Goal: Task Accomplishment & Management: Manage account settings

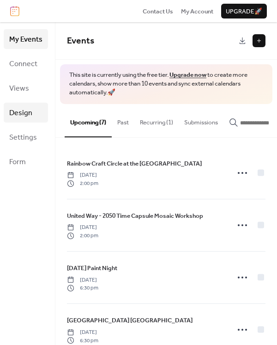
click at [23, 113] on span "Design" at bounding box center [20, 113] width 23 height 14
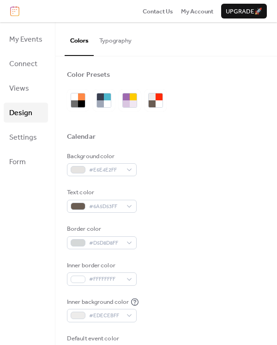
click at [109, 49] on button "Typography" at bounding box center [115, 38] width 43 height 32
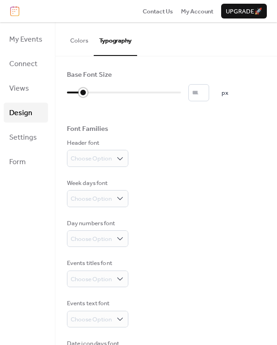
drag, startPoint x: 72, startPoint y: 97, endPoint x: 82, endPoint y: 97, distance: 10.2
click at [82, 97] on div at bounding box center [124, 92] width 114 height 15
drag, startPoint x: 82, startPoint y: 92, endPoint x: 101, endPoint y: 92, distance: 19.4
click at [101, 92] on div at bounding box center [124, 92] width 114 height 15
drag, startPoint x: 97, startPoint y: 91, endPoint x: 90, endPoint y: 91, distance: 6.9
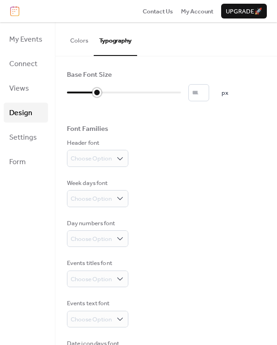
click at [90, 91] on div at bounding box center [82, 92] width 30 height 15
type input "*"
click at [83, 91] on div at bounding box center [75, 92] width 16 height 15
click at [75, 42] on button "Colors" at bounding box center [79, 38] width 29 height 32
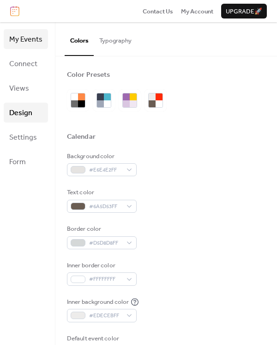
click at [20, 37] on span "My Events" at bounding box center [25, 39] width 33 height 14
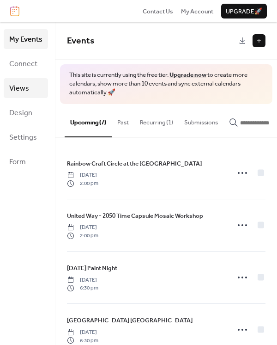
click at [31, 88] on link "Views" at bounding box center [26, 88] width 44 height 20
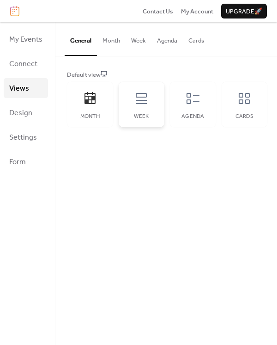
click at [163, 104] on div "Week" at bounding box center [142, 104] width 46 height 45
click at [183, 106] on div "Agenda" at bounding box center [193, 104] width 46 height 45
click at [140, 105] on div "Week" at bounding box center [142, 104] width 46 height 45
click at [176, 95] on div "Agenda" at bounding box center [193, 104] width 46 height 45
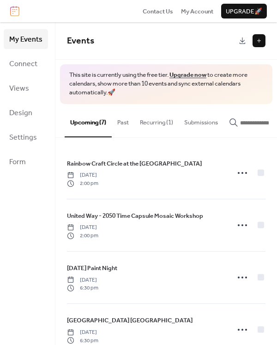
click at [129, 126] on button "Past" at bounding box center [123, 120] width 23 height 32
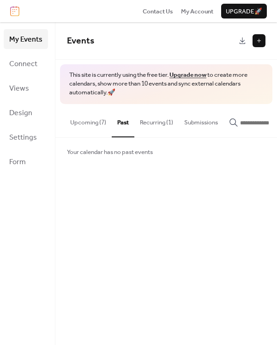
click at [155, 126] on button "Recurring (1)" at bounding box center [156, 120] width 44 height 32
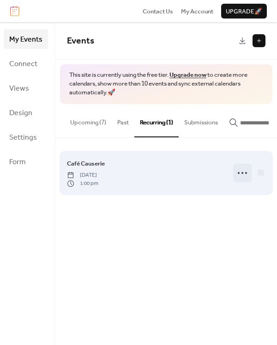
click at [235, 175] on icon at bounding box center [242, 172] width 15 height 15
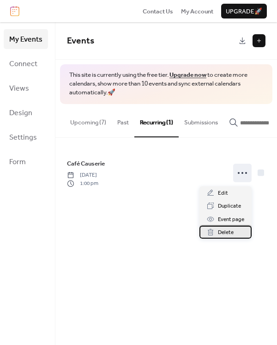
click at [215, 235] on div "Delete" at bounding box center [226, 231] width 52 height 13
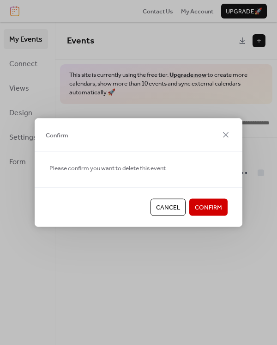
click at [203, 203] on span "Confirm" at bounding box center [208, 207] width 27 height 9
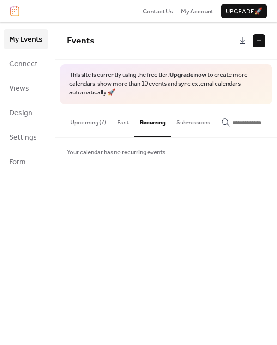
click at [117, 124] on button "Past" at bounding box center [123, 120] width 23 height 32
click at [89, 124] on button "Upcoming (7)" at bounding box center [88, 120] width 47 height 32
